Goal: Information Seeking & Learning: Check status

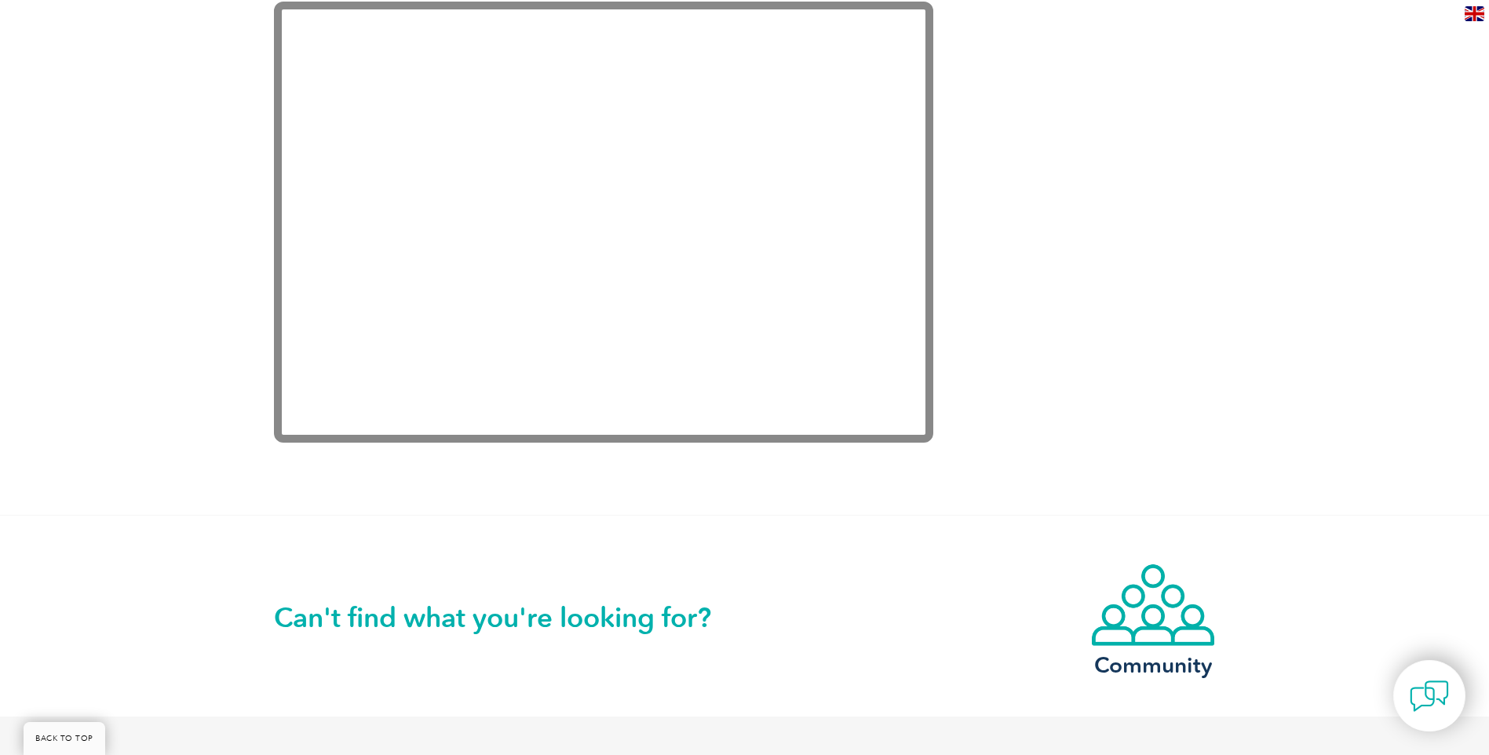
scroll to position [3294, 0]
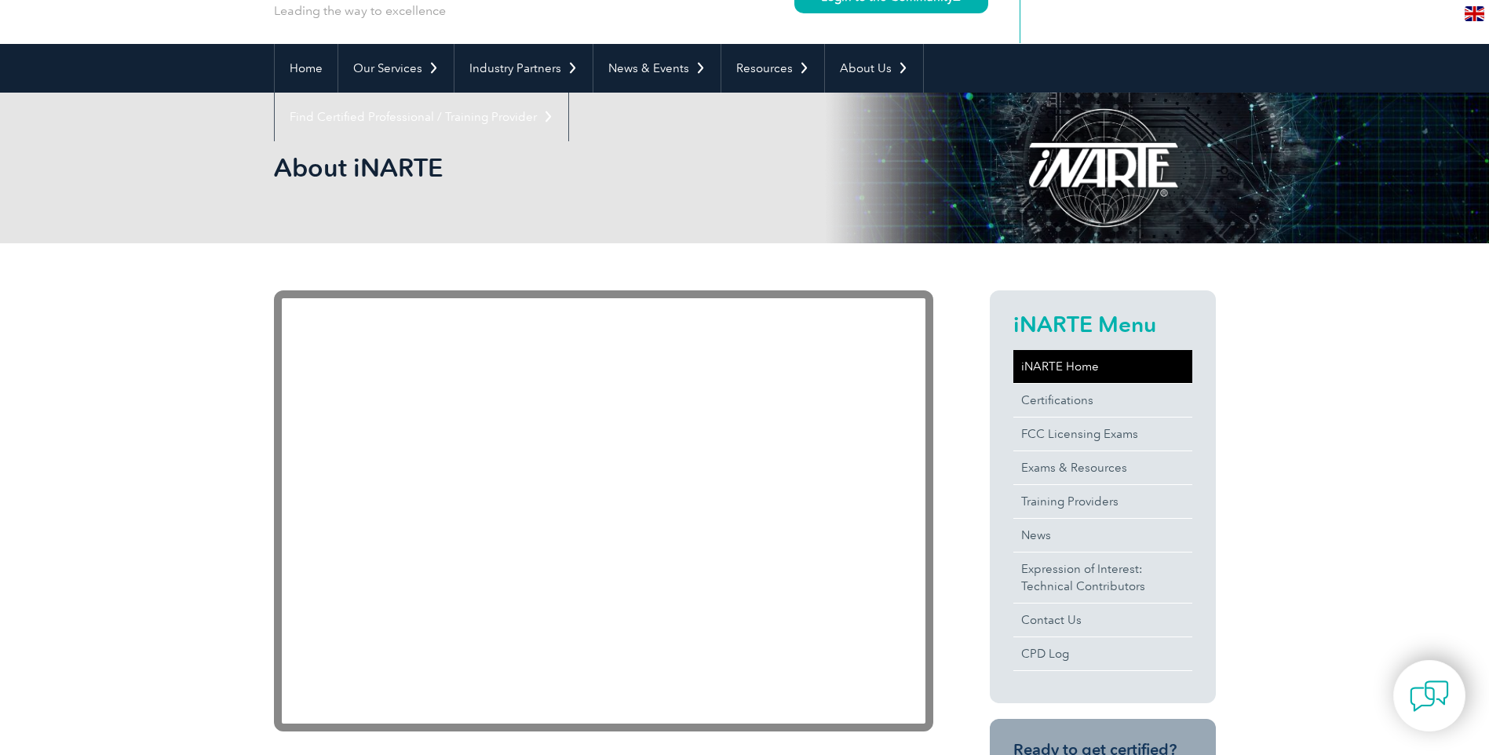
scroll to position [157, 0]
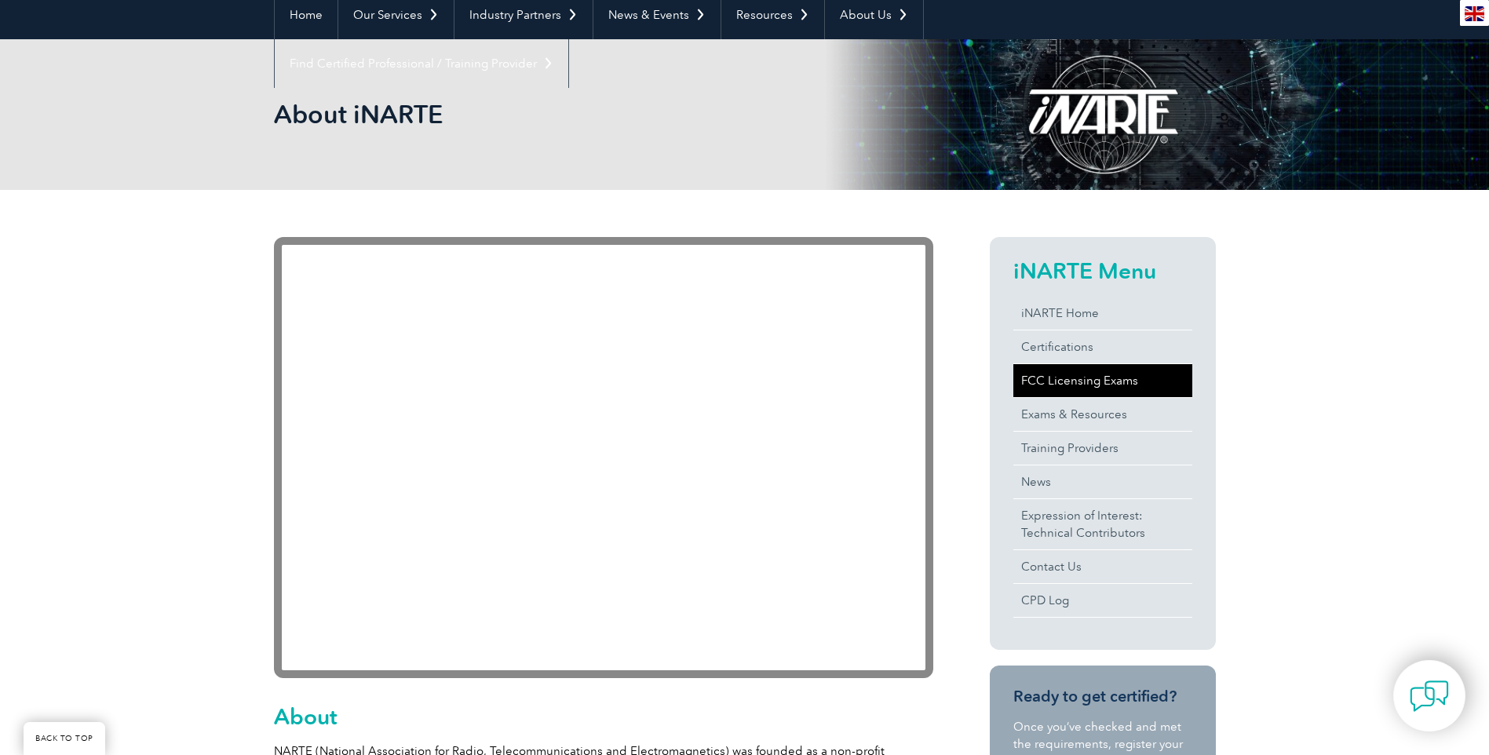
click at [1068, 381] on link "FCC Licensing Exams" at bounding box center [1103, 380] width 179 height 33
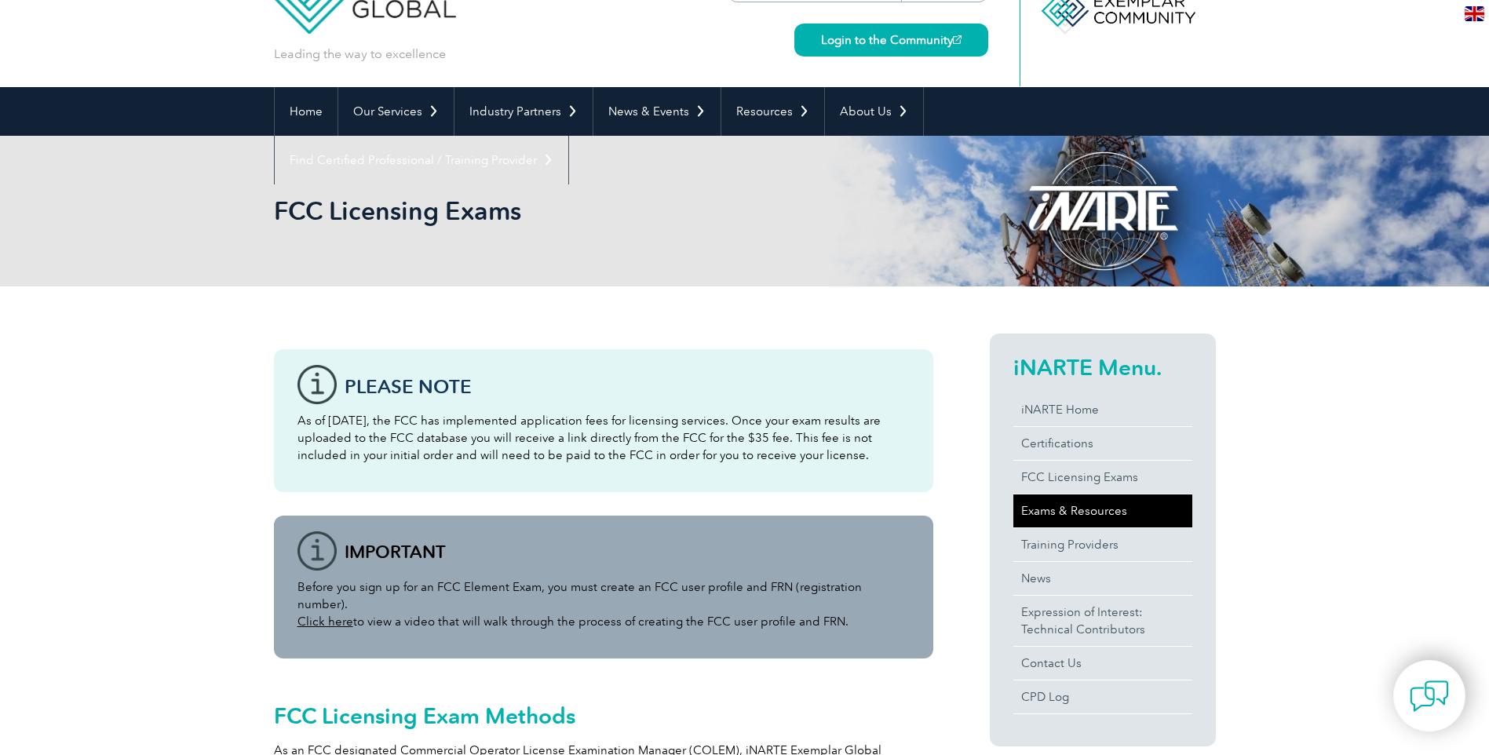
scroll to position [98, 0]
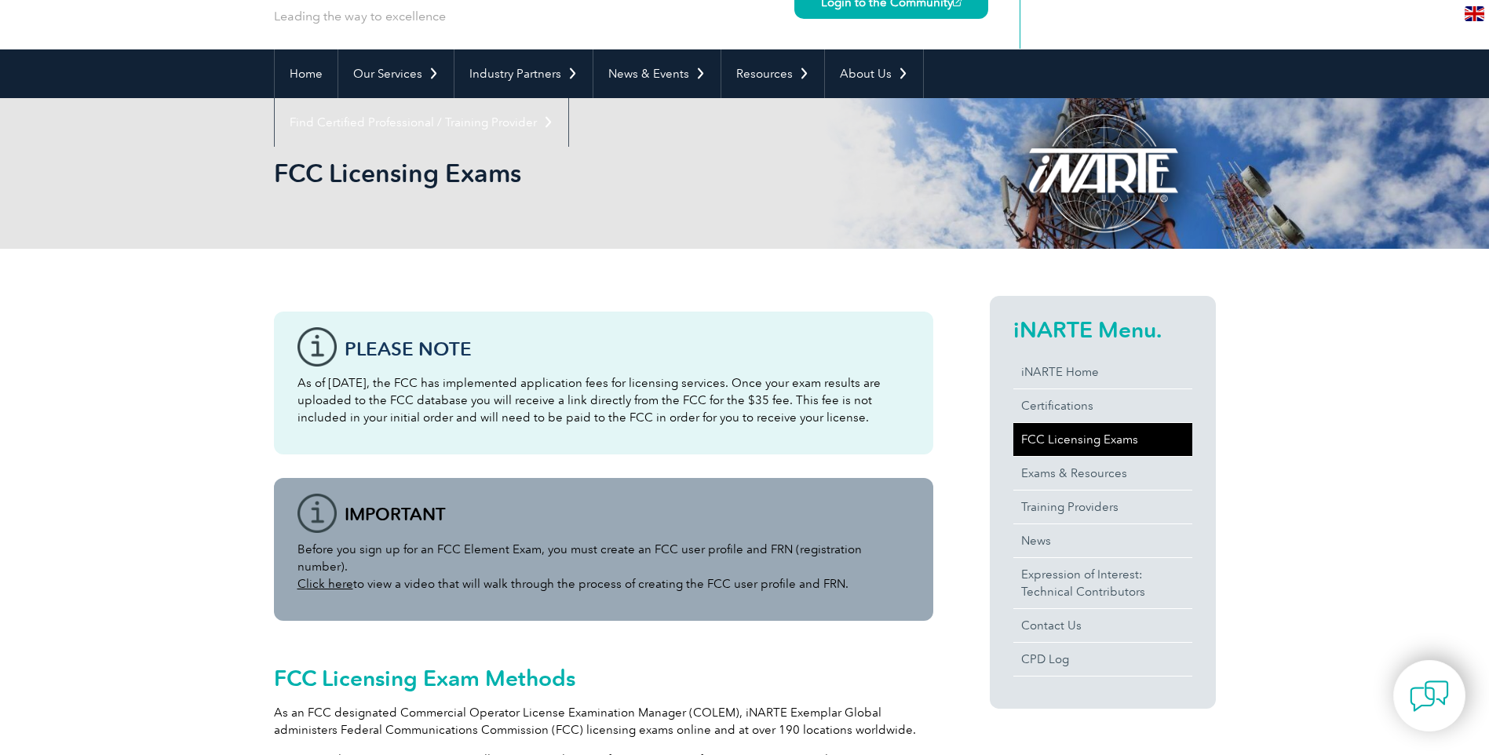
click at [1109, 443] on link "FCC Licensing Exams" at bounding box center [1103, 439] width 179 height 33
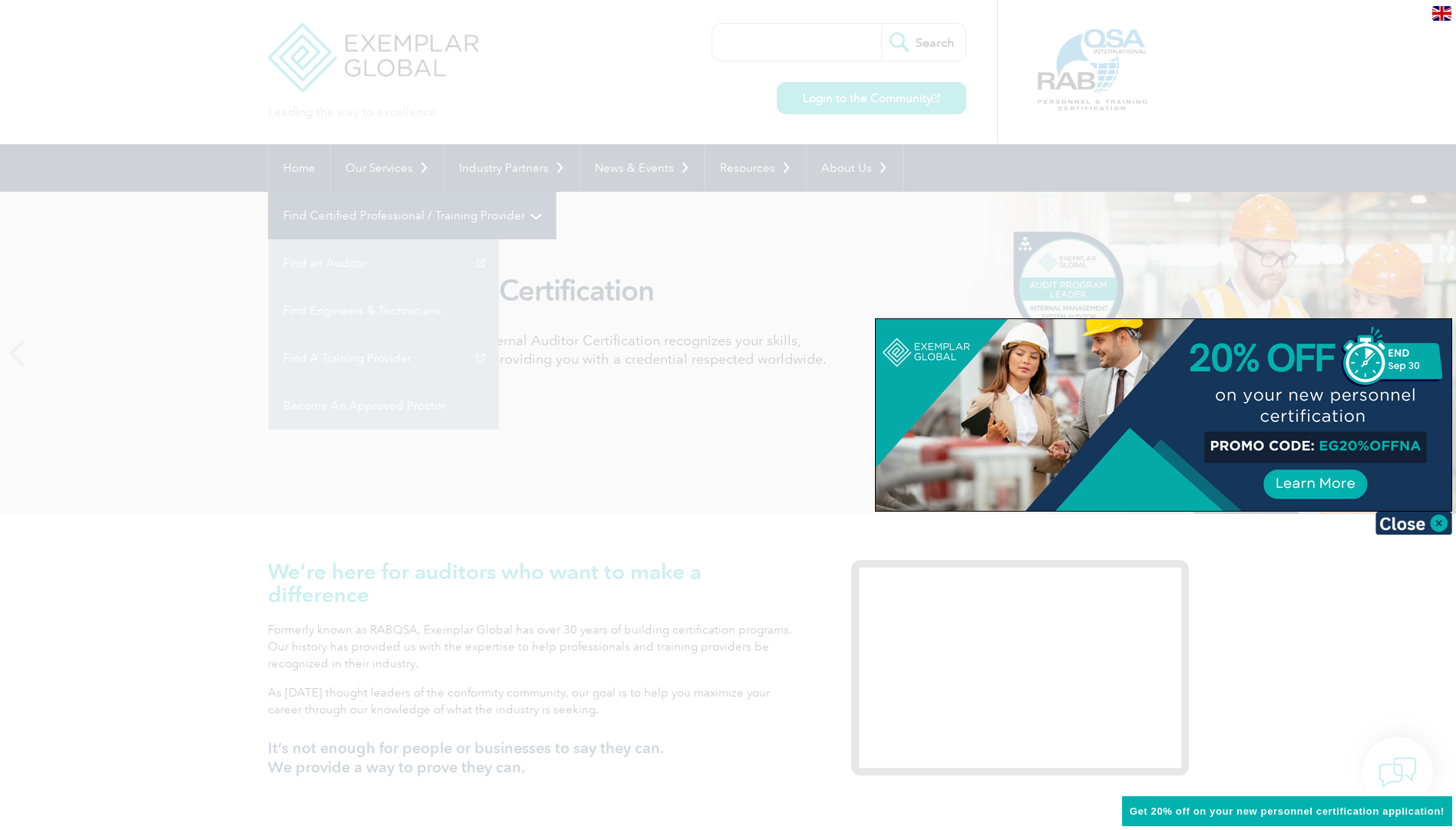
click at [984, 174] on div at bounding box center [728, 415] width 1456 height 830
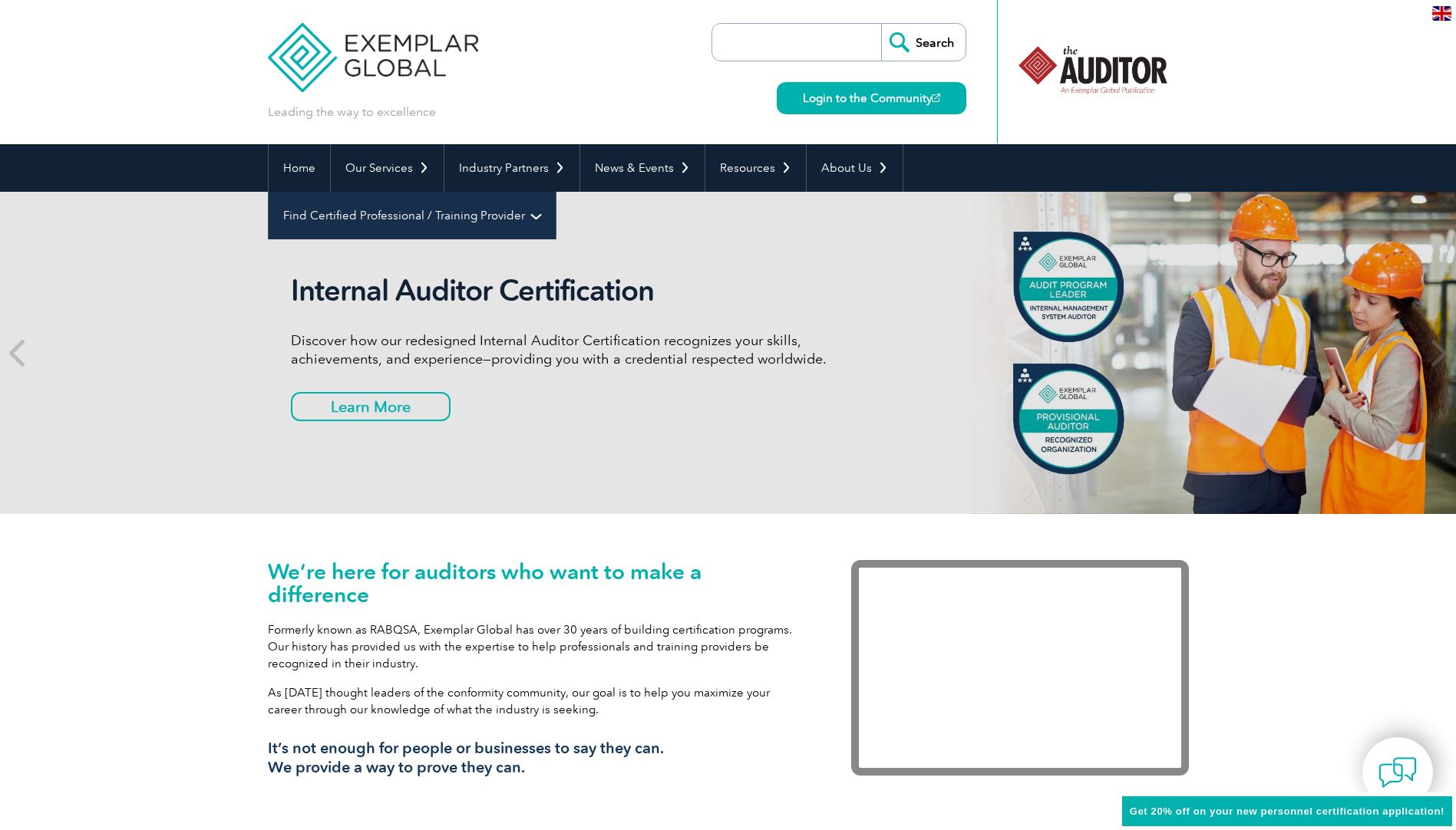
click at [555, 192] on link "Find Certified Professional / Training Provider" at bounding box center [413, 215] width 287 height 48
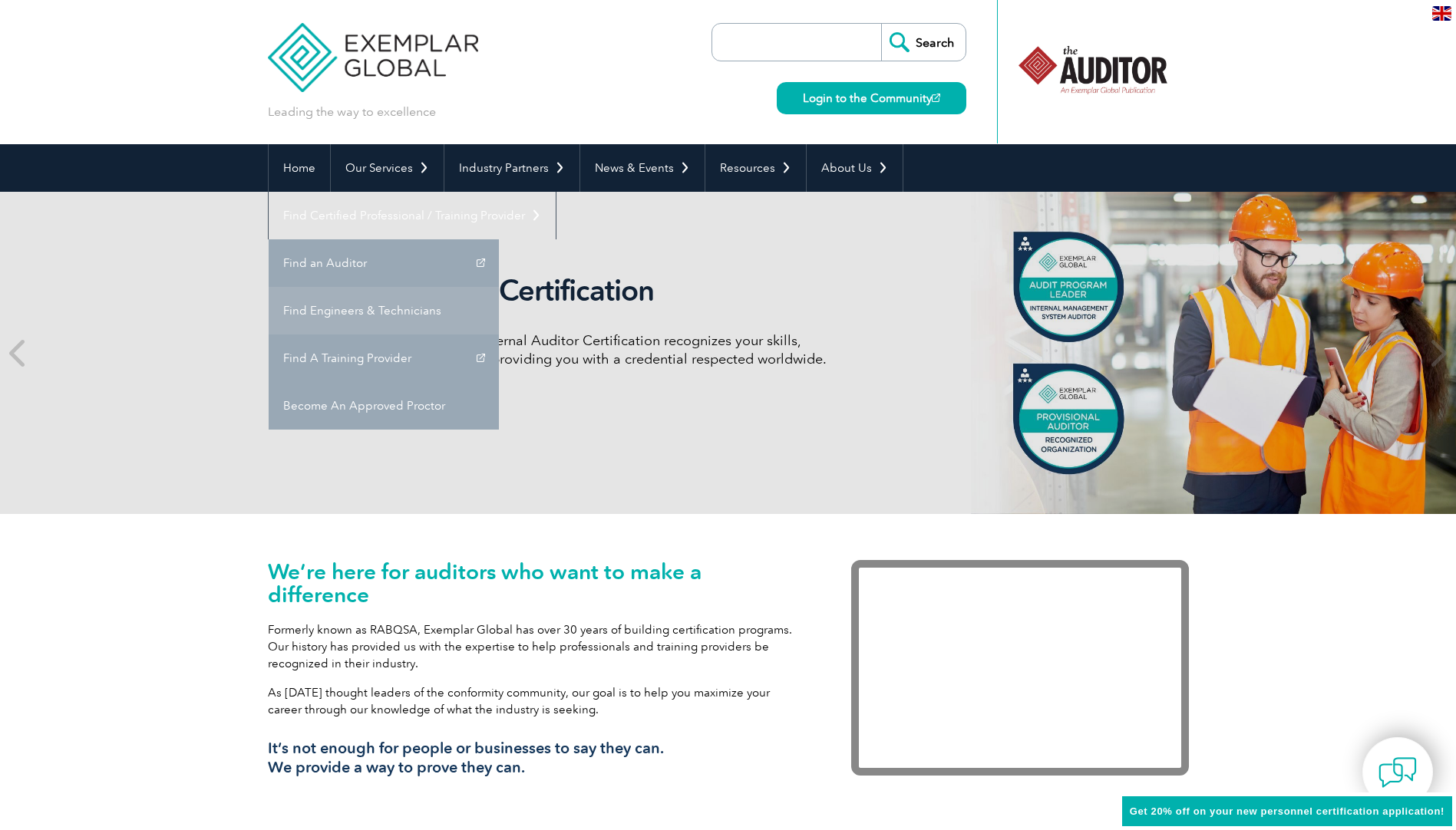
click at [499, 287] on link "Find Engineers & Technicians" at bounding box center [384, 311] width 231 height 48
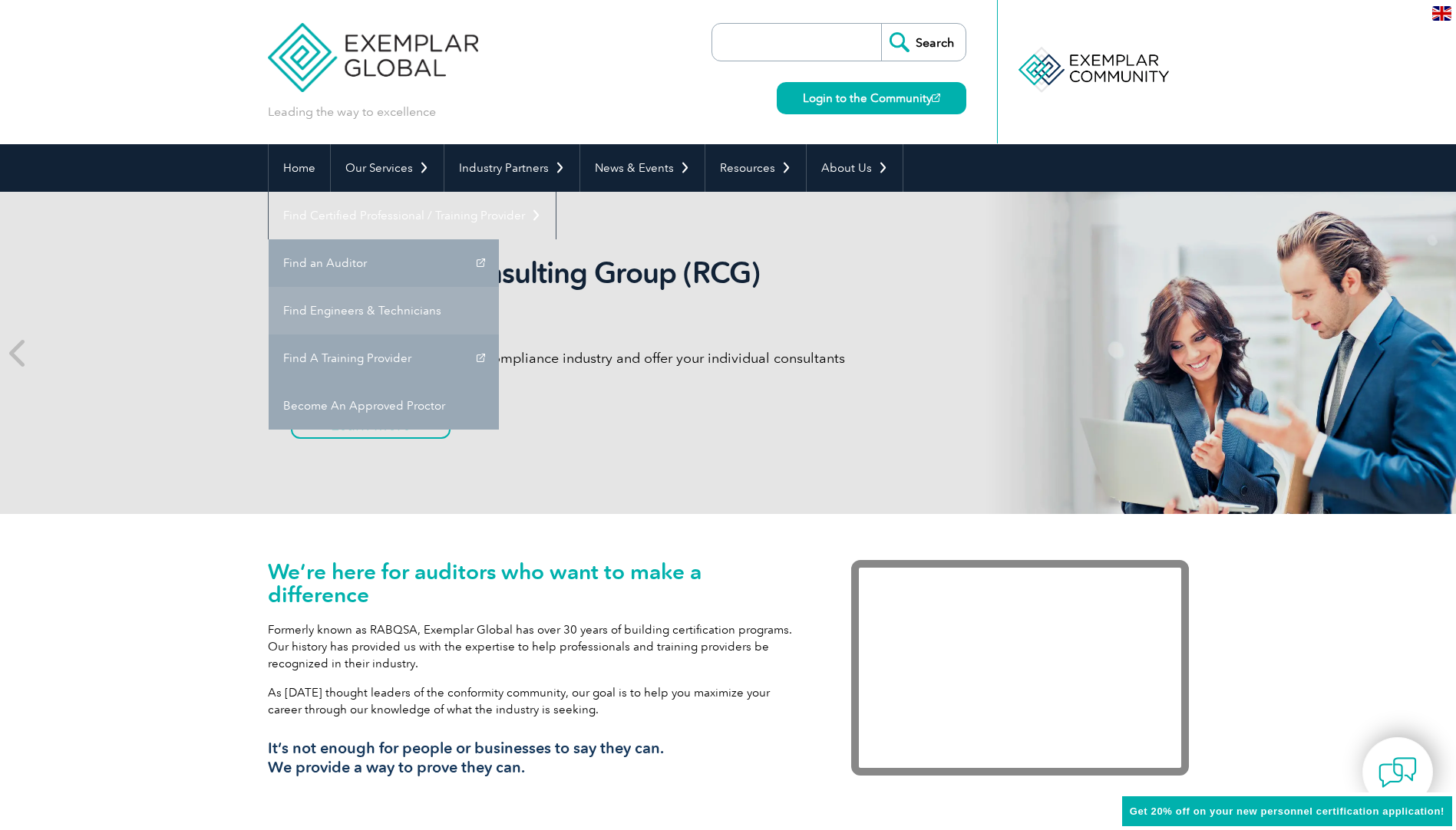
click at [499, 287] on link "Find Engineers & Technicians" at bounding box center [384, 311] width 231 height 48
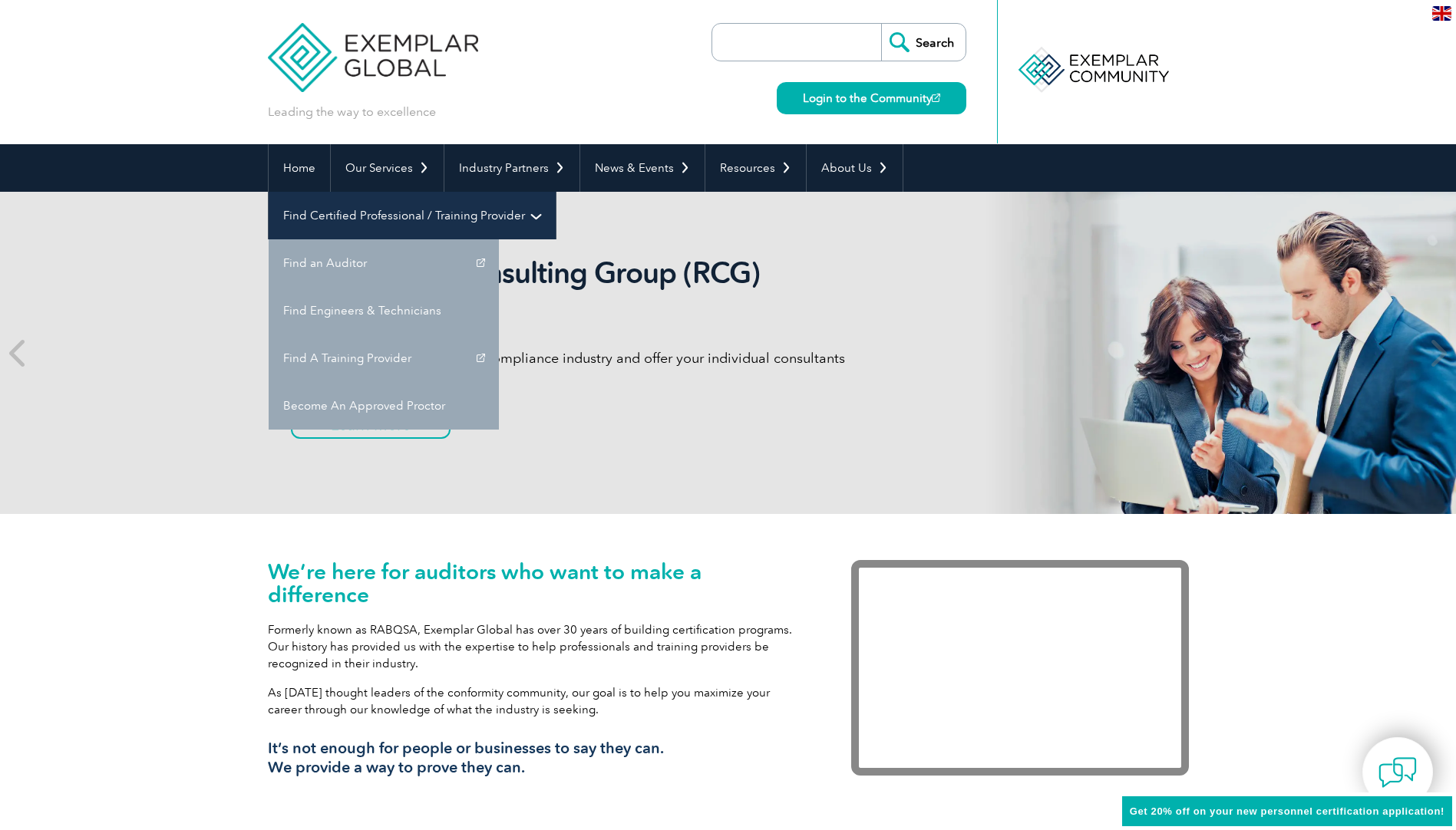
click at [555, 192] on link "Find Certified Professional / Training Provider" at bounding box center [413, 215] width 287 height 48
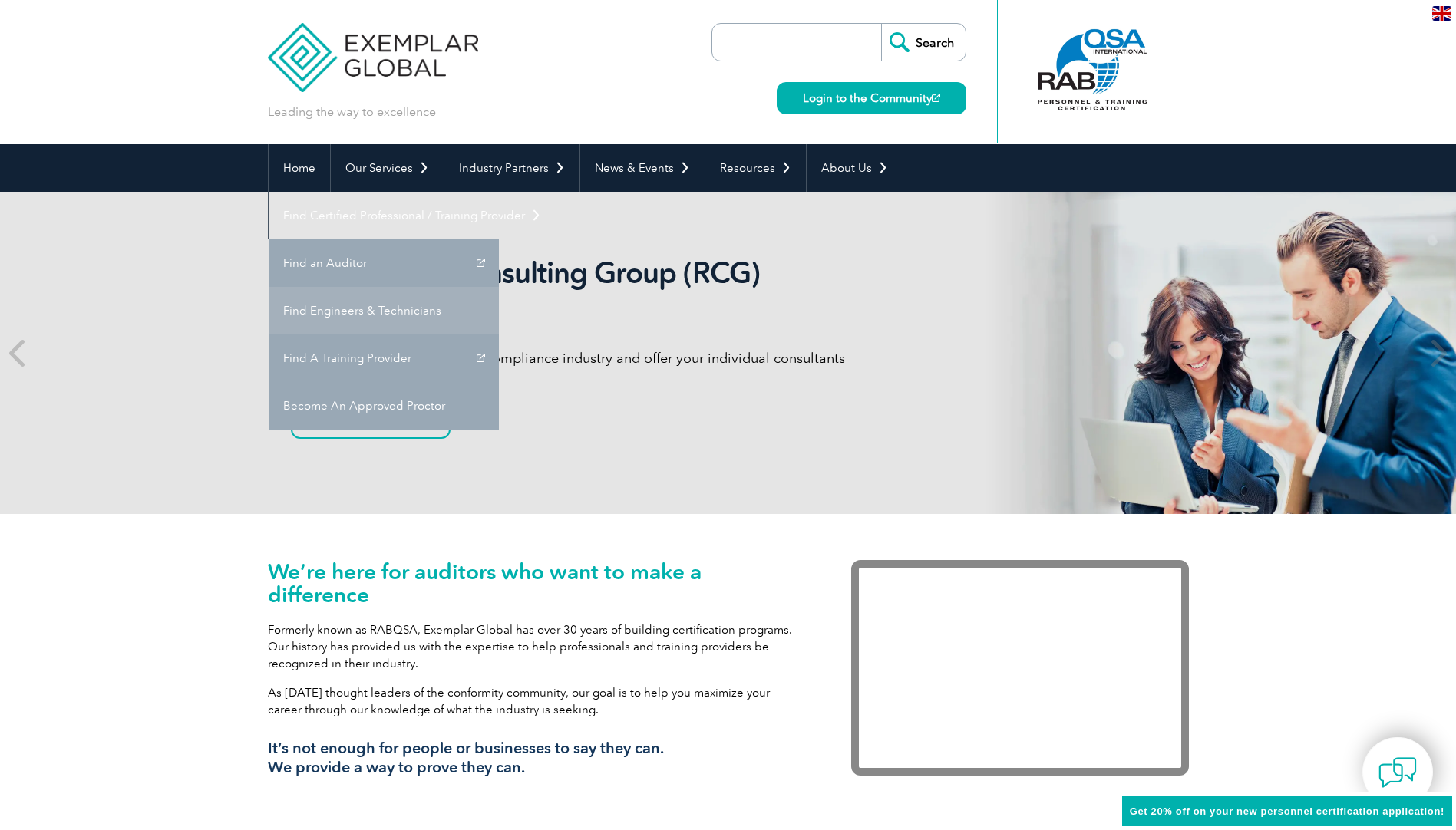
click at [499, 287] on link "Find Engineers & Technicians" at bounding box center [384, 311] width 231 height 48
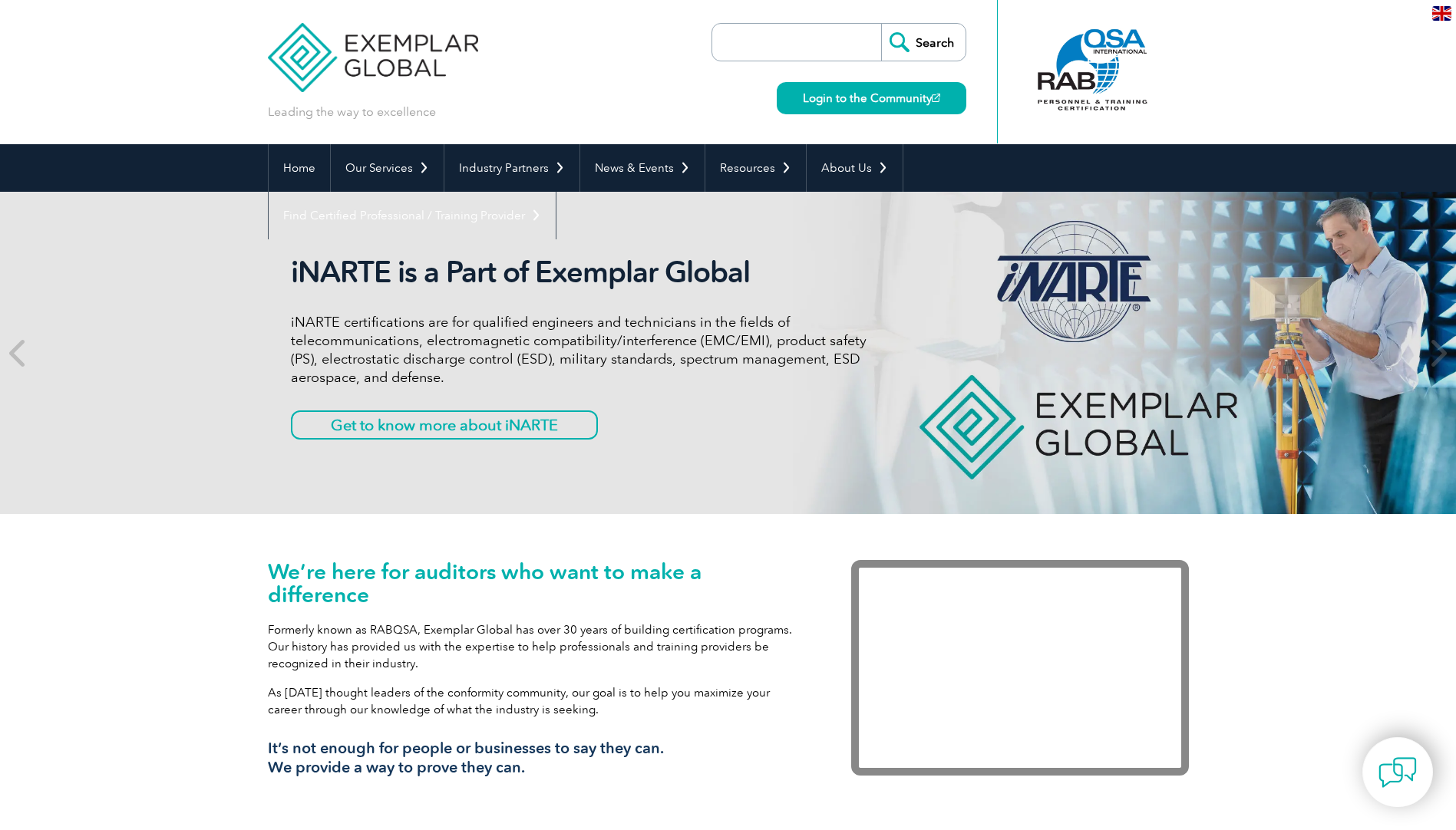
click at [801, 34] on input "search" at bounding box center [800, 42] width 161 height 37
type input "certificate verification"
click at [881, 23] on input "Search" at bounding box center [923, 42] width 84 height 37
click at [929, 42] on input "Search" at bounding box center [923, 42] width 84 height 37
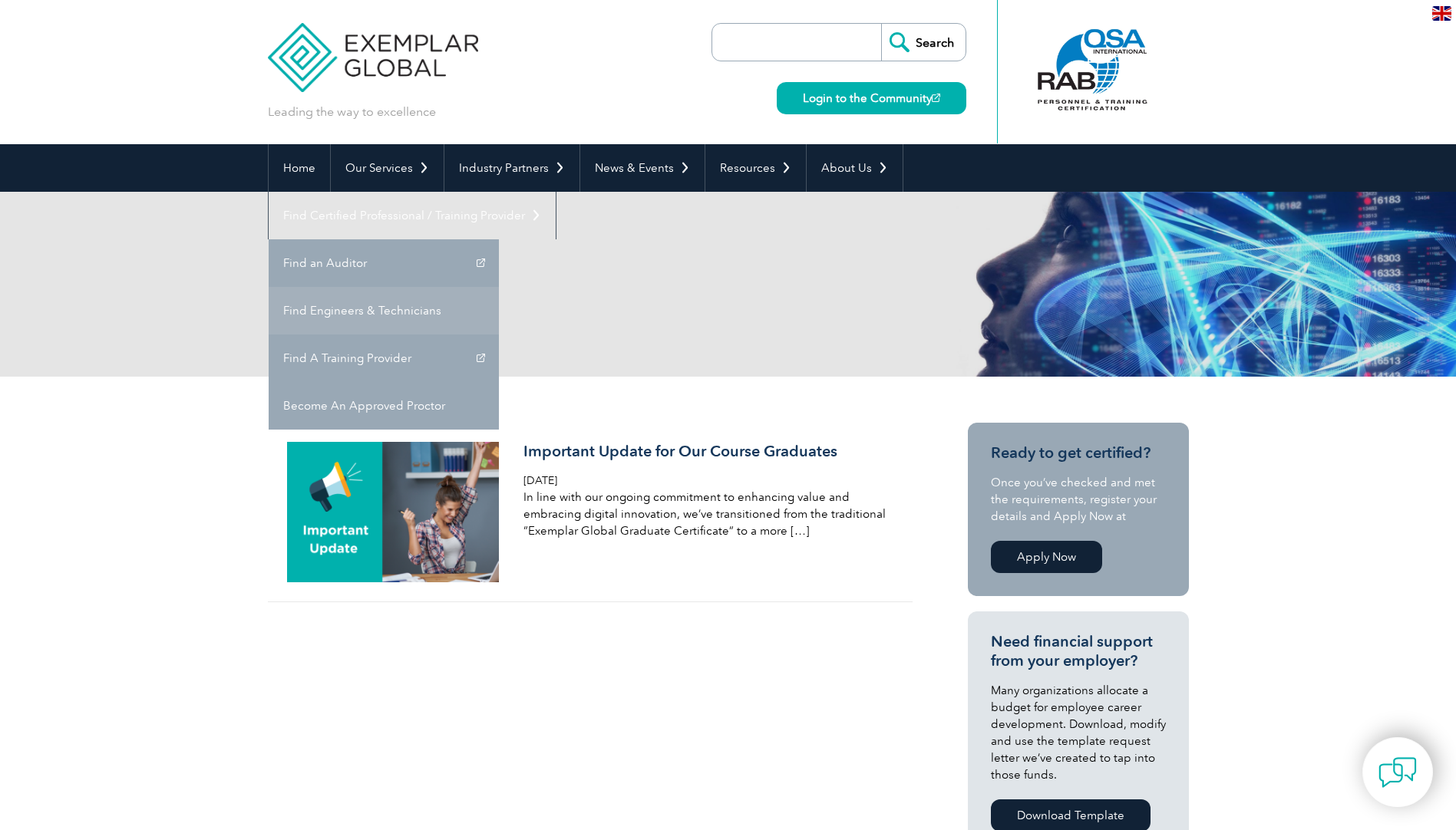
click at [499, 287] on link "Find Engineers & Technicians" at bounding box center [384, 311] width 231 height 48
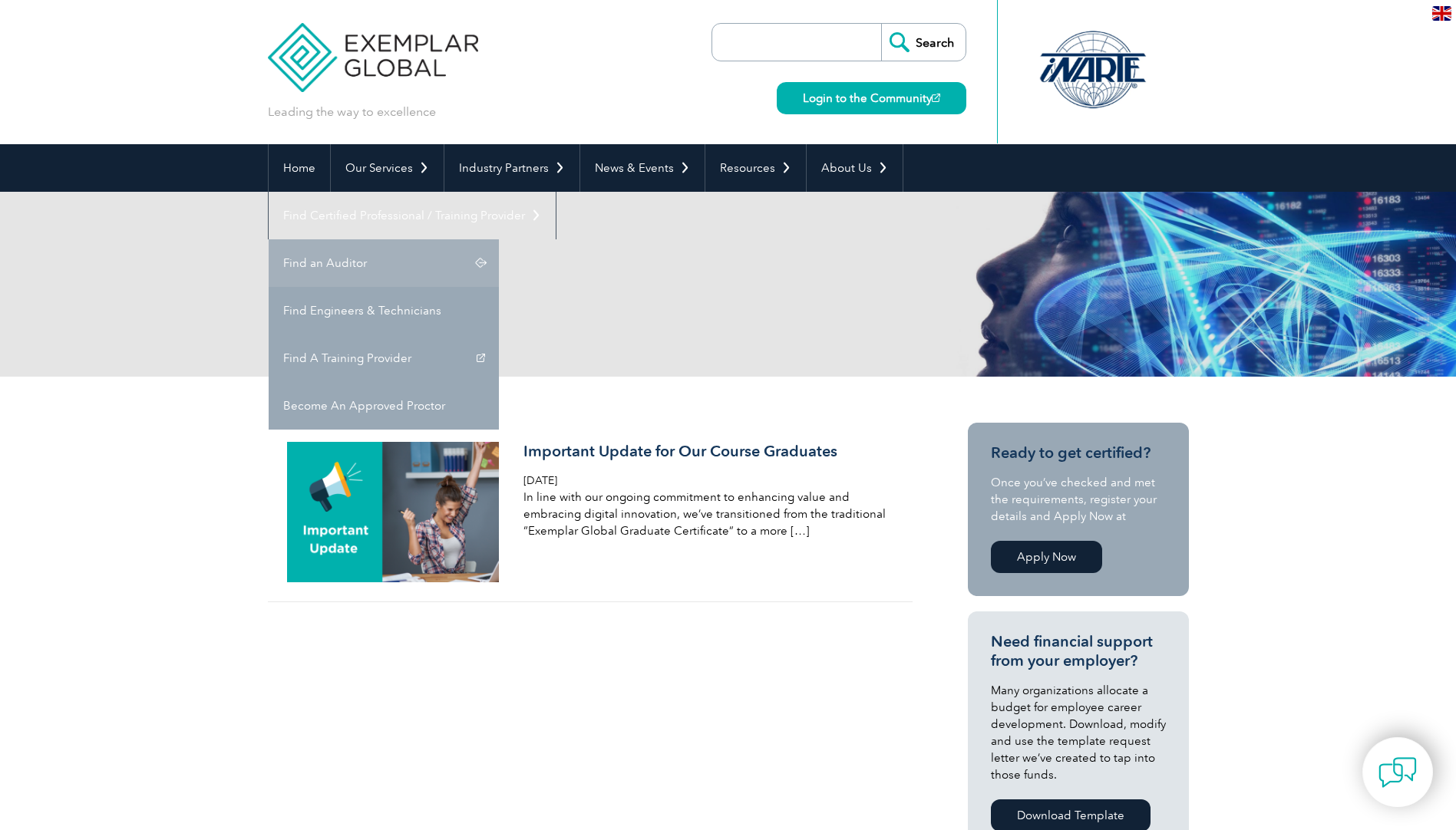
click at [499, 240] on link "Find an Auditor" at bounding box center [384, 263] width 231 height 48
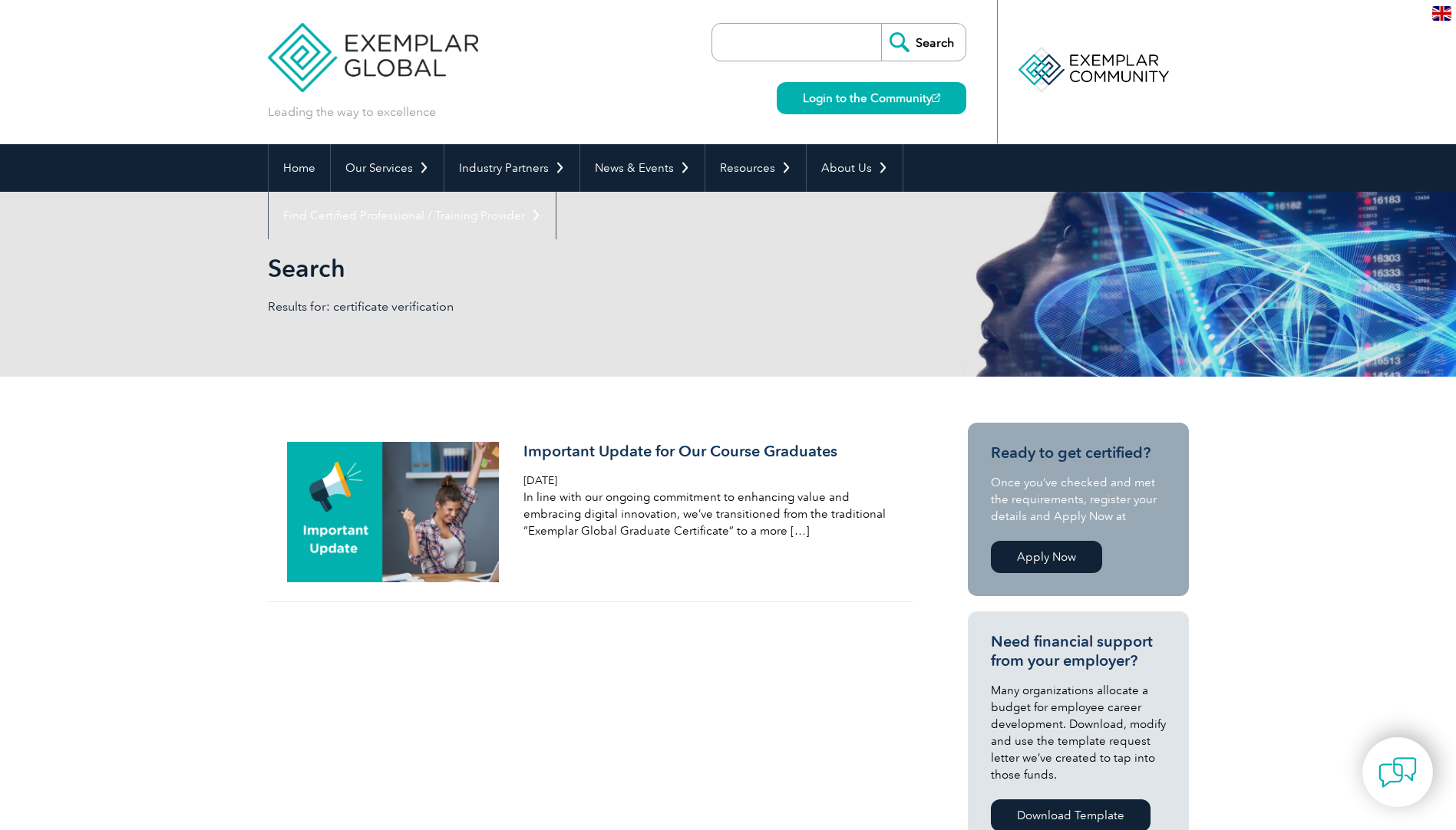
click at [788, 37] on input "search" at bounding box center [800, 42] width 161 height 37
click at [851, 42] on input "search" at bounding box center [800, 42] width 161 height 37
type input "EMC-53278-E"
click at [881, 23] on input "Search" at bounding box center [923, 42] width 84 height 37
click at [930, 44] on input "Search" at bounding box center [923, 42] width 84 height 37
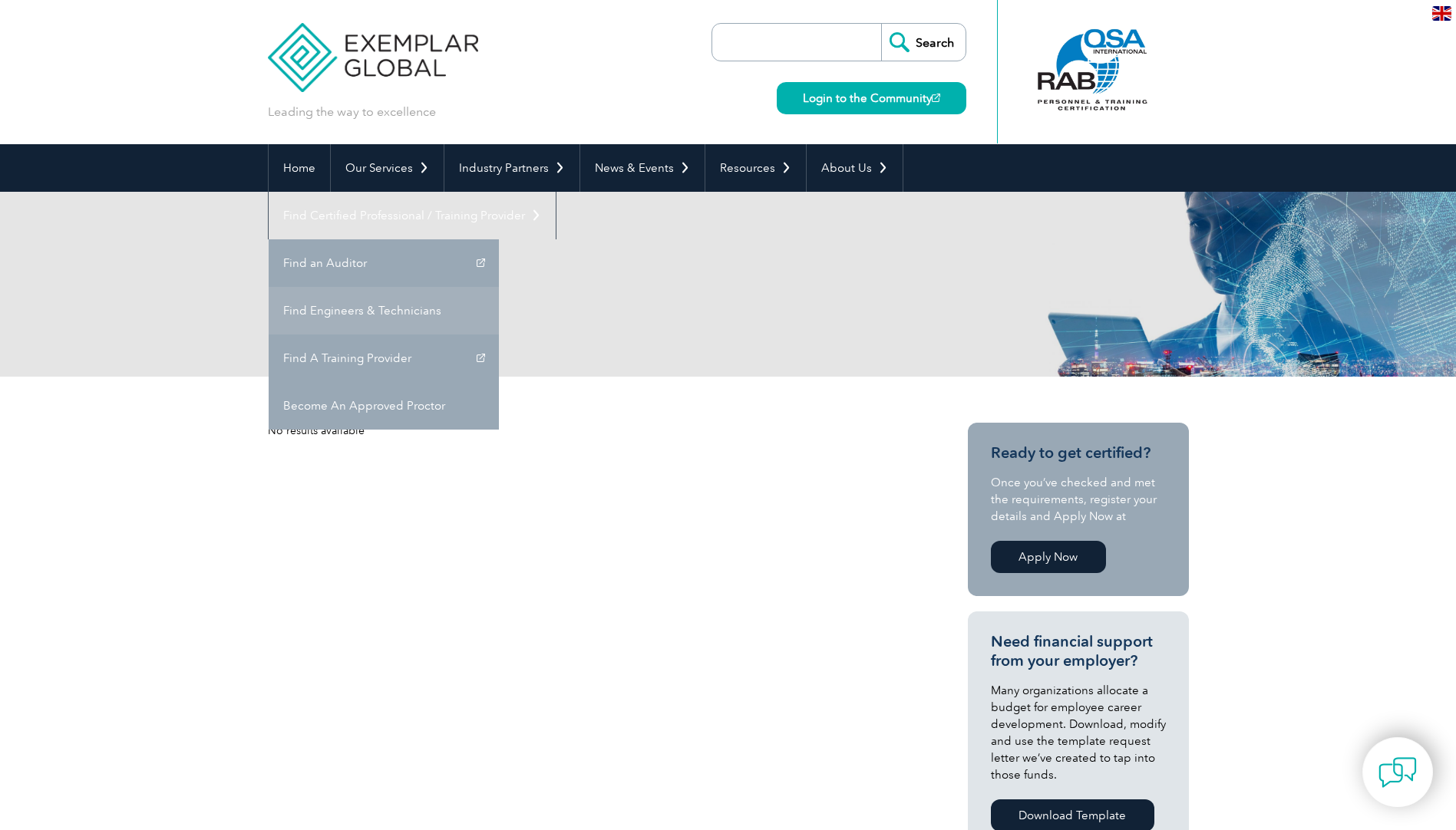
click at [499, 287] on link "Find Engineers & Technicians" at bounding box center [384, 311] width 231 height 48
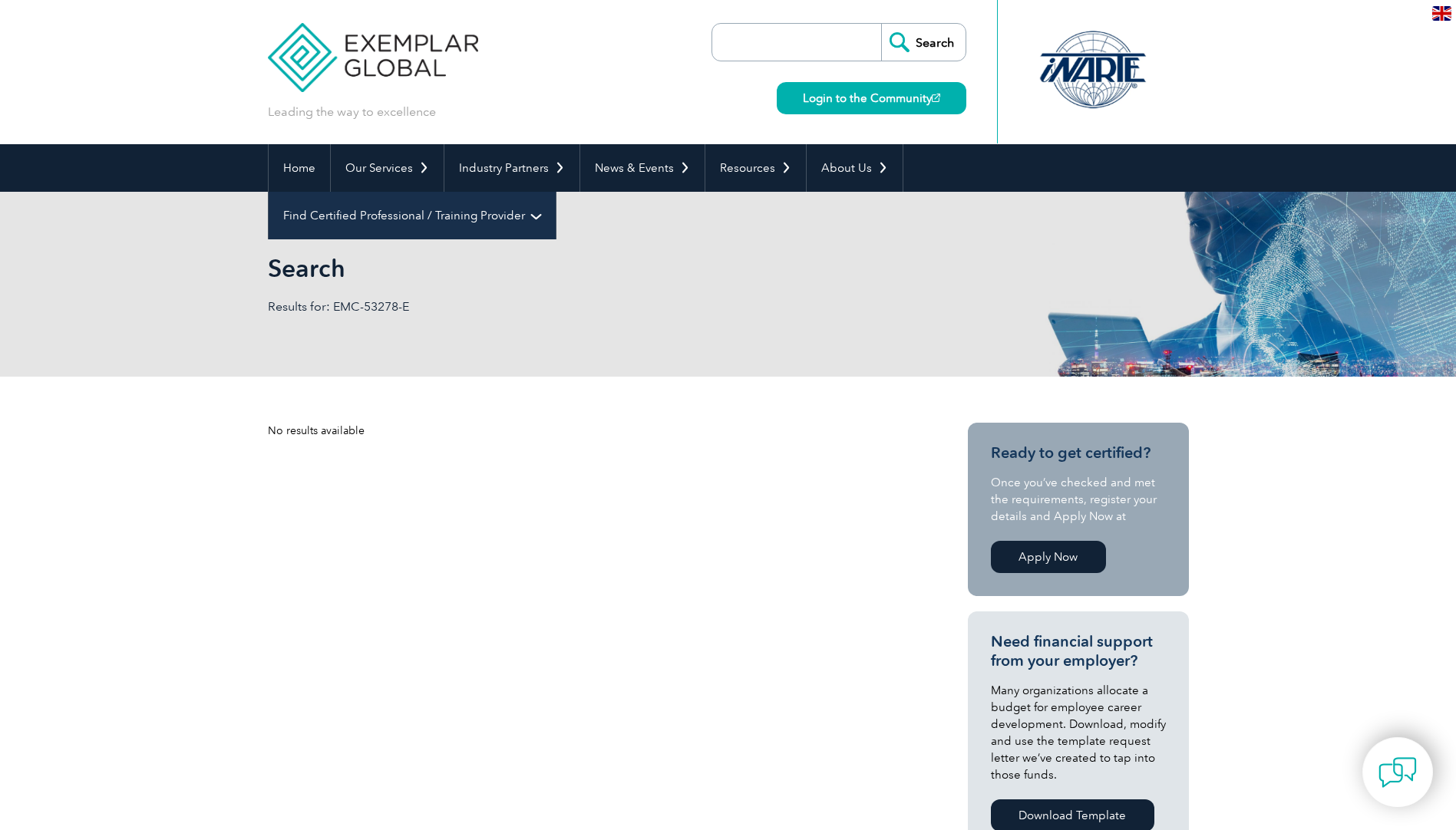
click at [555, 192] on link "Find Certified Professional / Training Provider" at bounding box center [413, 215] width 287 height 48
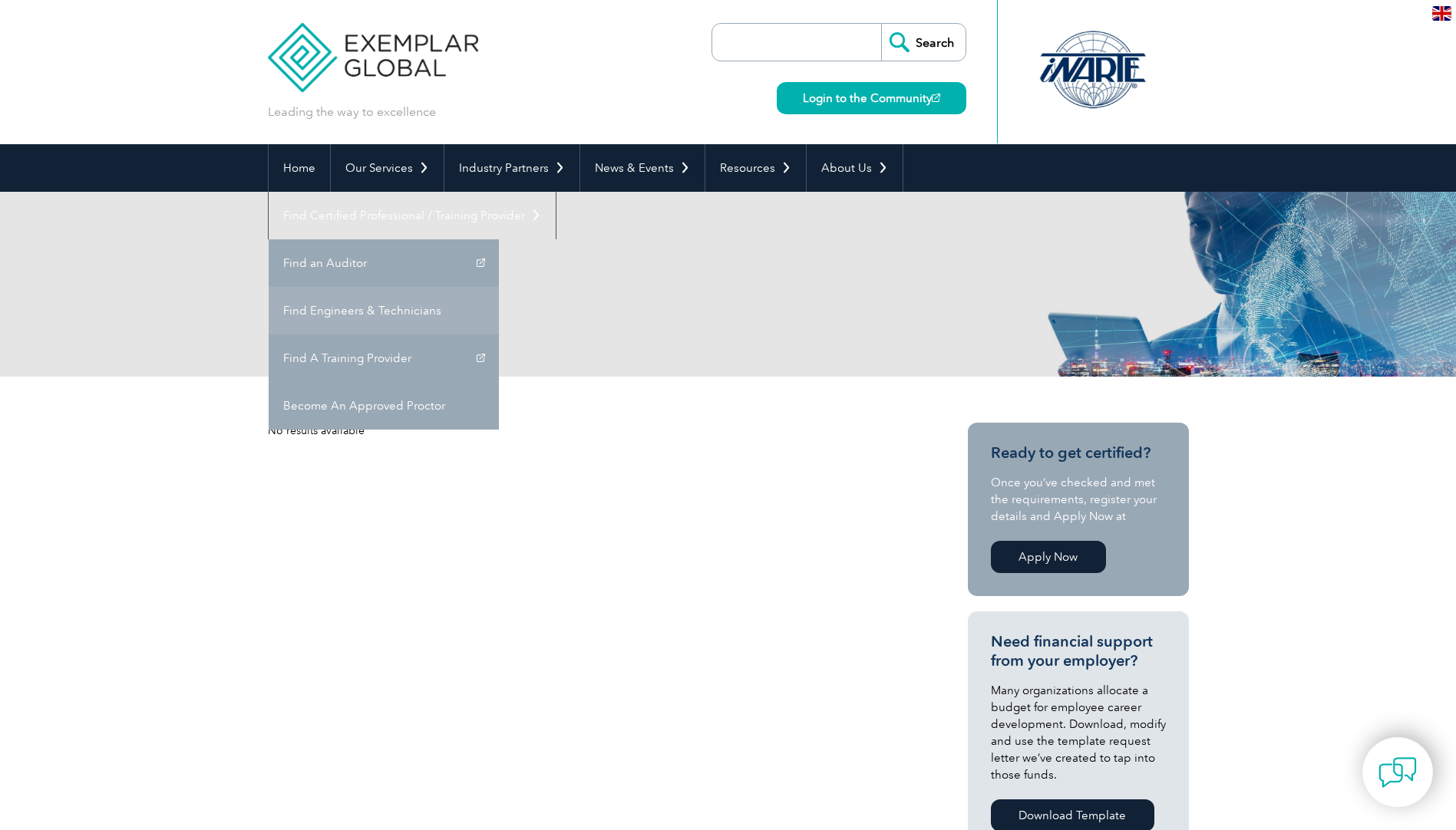
click at [499, 287] on link "Find Engineers & Technicians" at bounding box center [384, 311] width 231 height 48
